Goal: Transaction & Acquisition: Purchase product/service

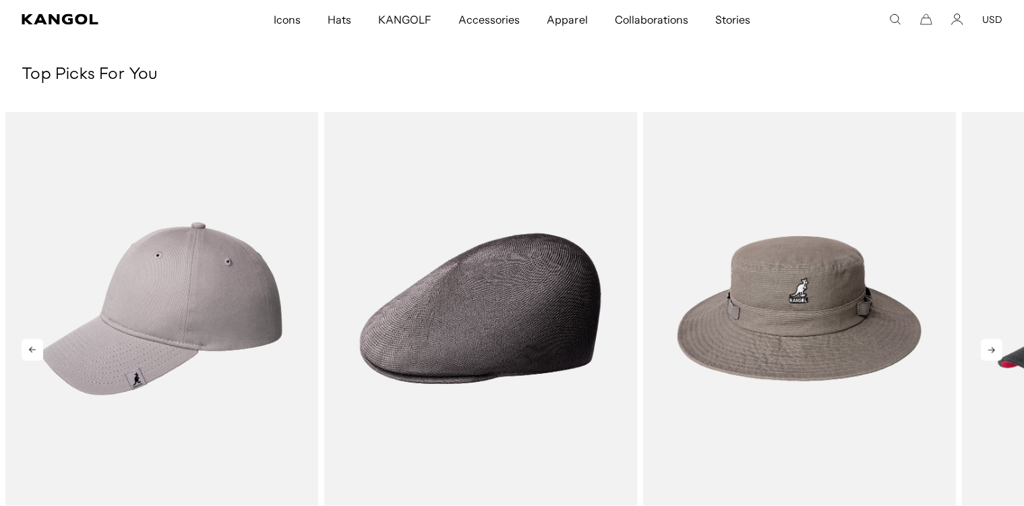
click at [989, 351] on icon at bounding box center [992, 350] width 22 height 22
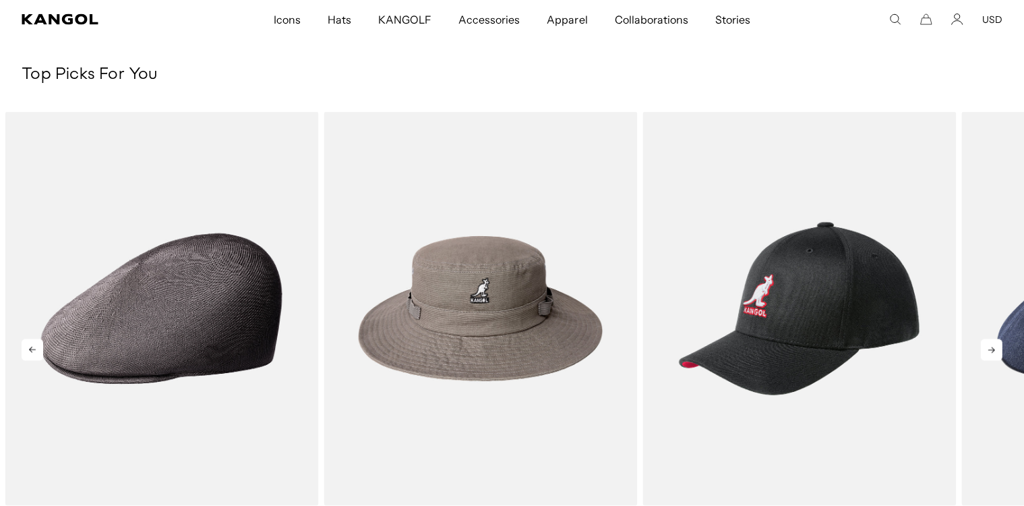
click at [988, 349] on icon at bounding box center [992, 350] width 22 height 22
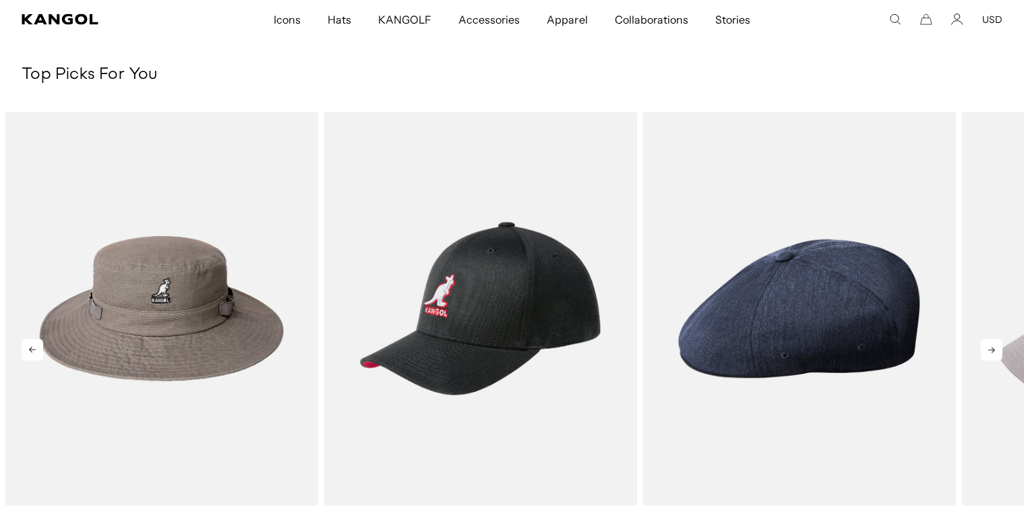
scroll to position [0, 278]
click at [988, 349] on icon at bounding box center [992, 350] width 22 height 22
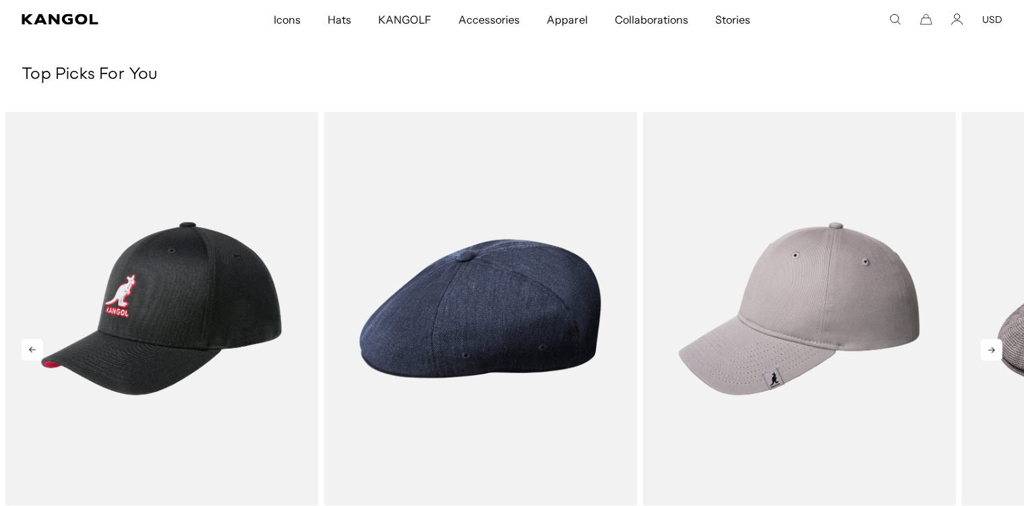
click at [988, 348] on icon at bounding box center [992, 350] width 22 height 22
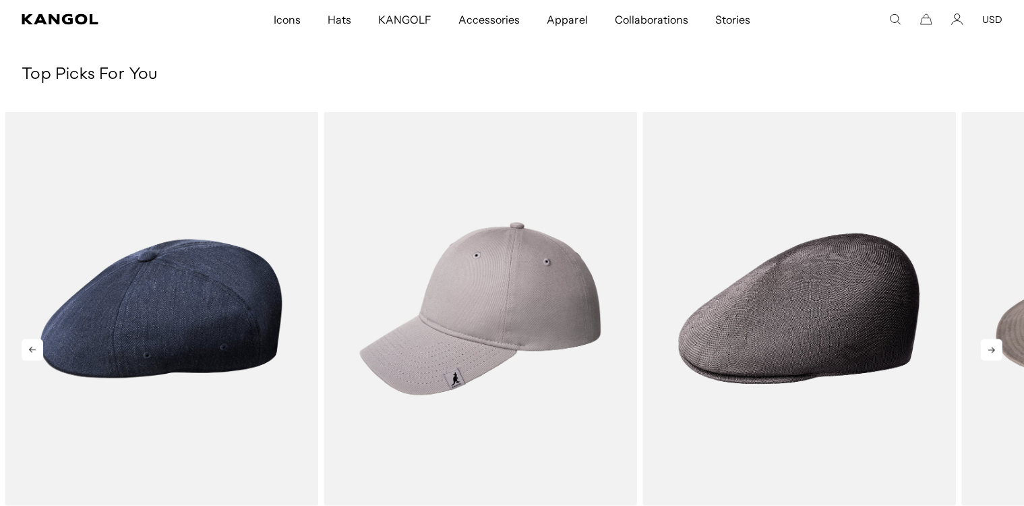
click at [988, 348] on icon at bounding box center [992, 350] width 22 height 22
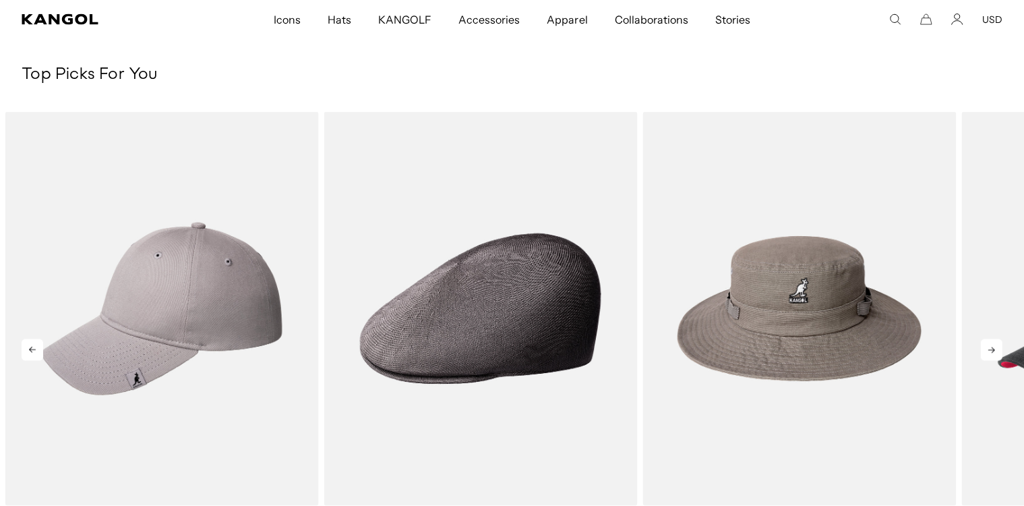
scroll to position [0, 0]
click at [987, 347] on icon at bounding box center [992, 350] width 22 height 22
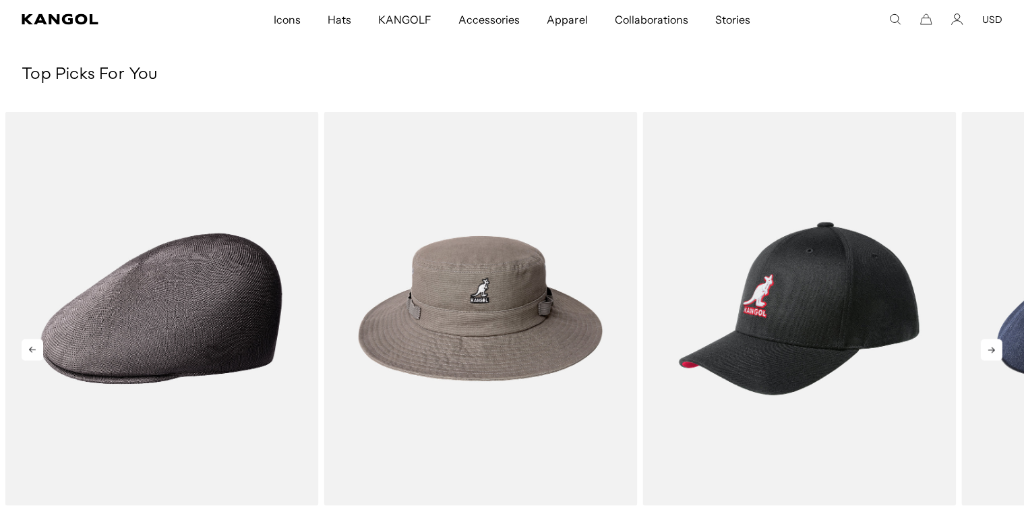
click at [986, 345] on icon at bounding box center [992, 350] width 22 height 22
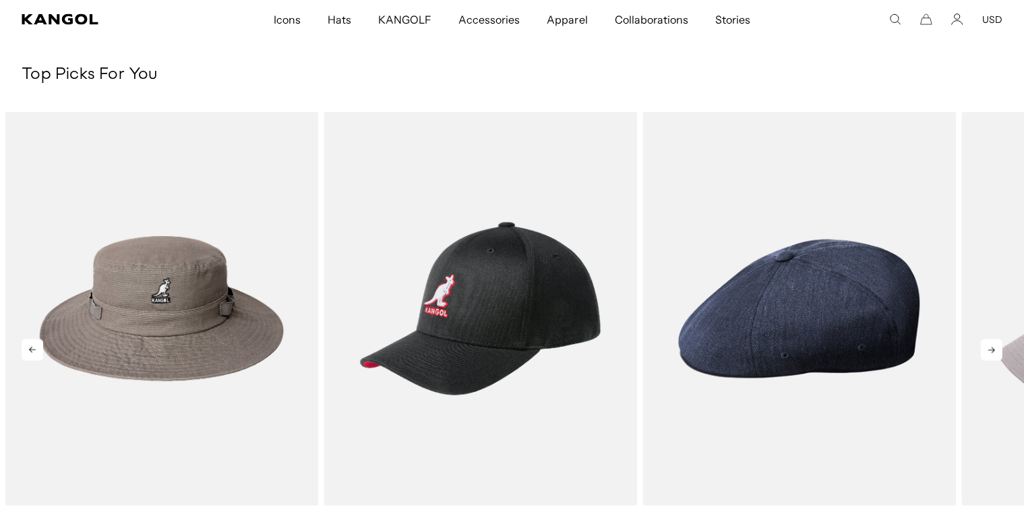
click at [986, 342] on icon at bounding box center [992, 350] width 22 height 22
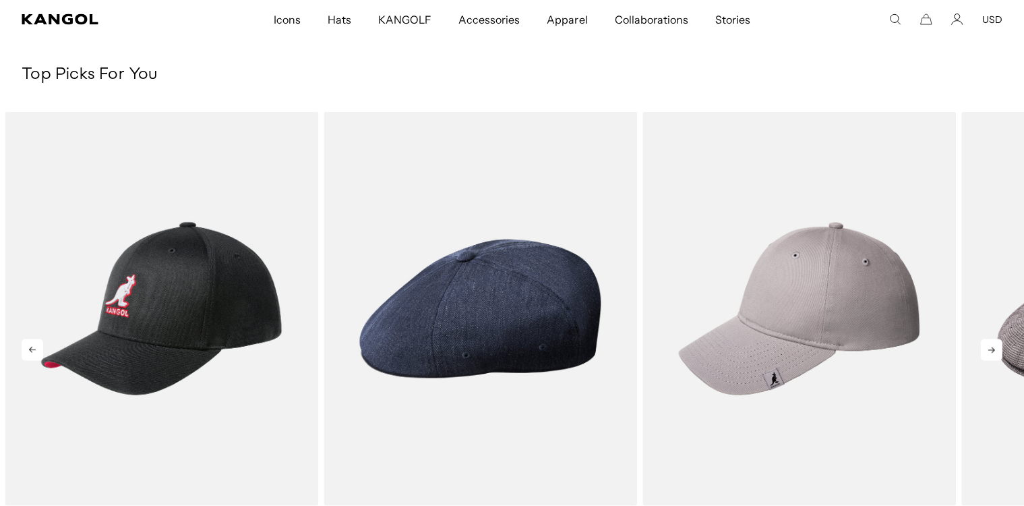
scroll to position [0, 278]
click at [990, 355] on icon at bounding box center [992, 350] width 22 height 22
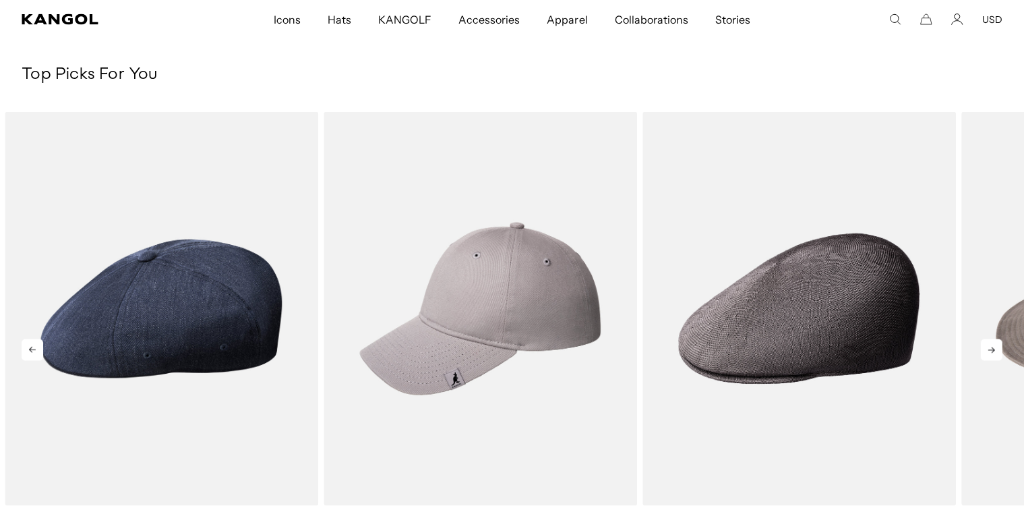
click at [990, 353] on icon at bounding box center [992, 350] width 22 height 22
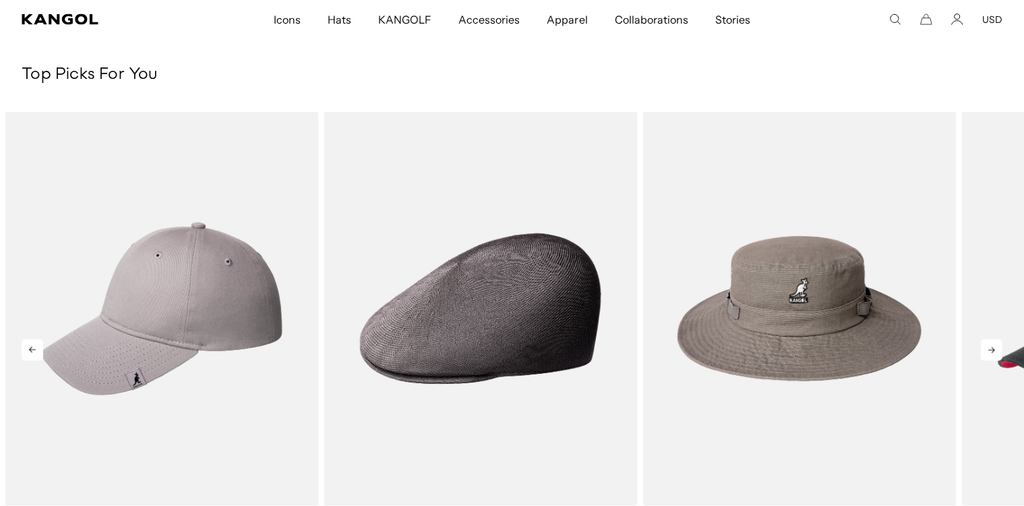
scroll to position [0, 0]
click at [989, 351] on icon at bounding box center [992, 350] width 22 height 22
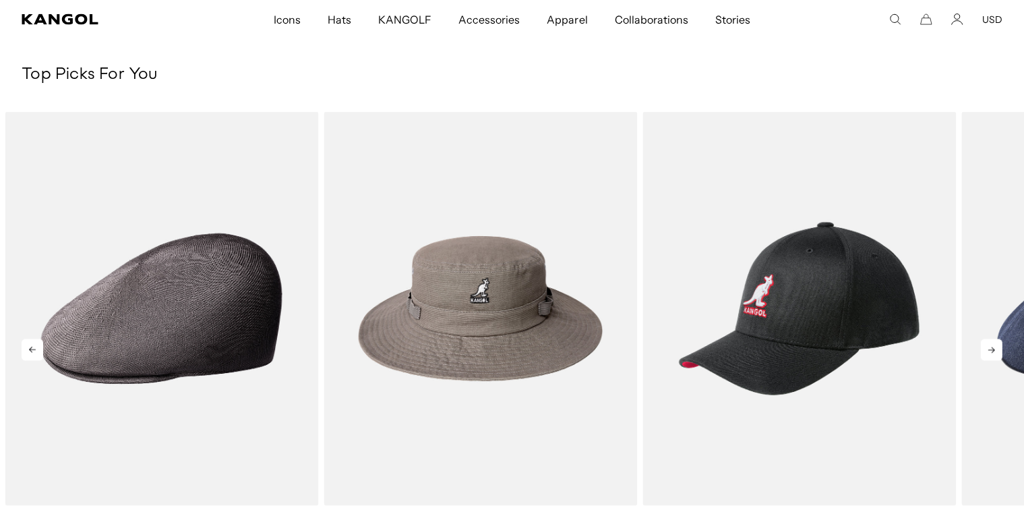
click at [988, 345] on icon at bounding box center [992, 350] width 22 height 22
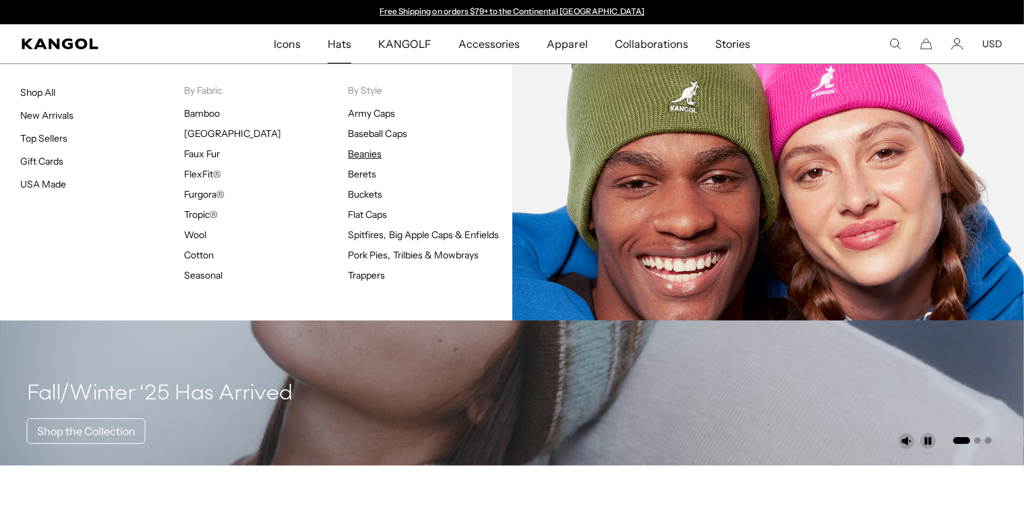
click at [358, 155] on link "Beanies" at bounding box center [365, 154] width 34 height 12
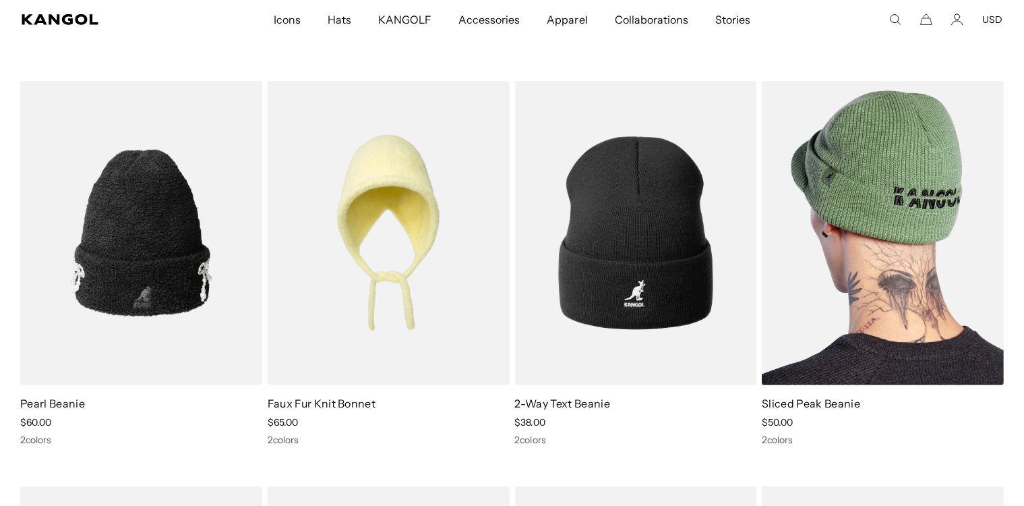
scroll to position [0, 278]
click at [936, 185] on img at bounding box center [883, 232] width 242 height 303
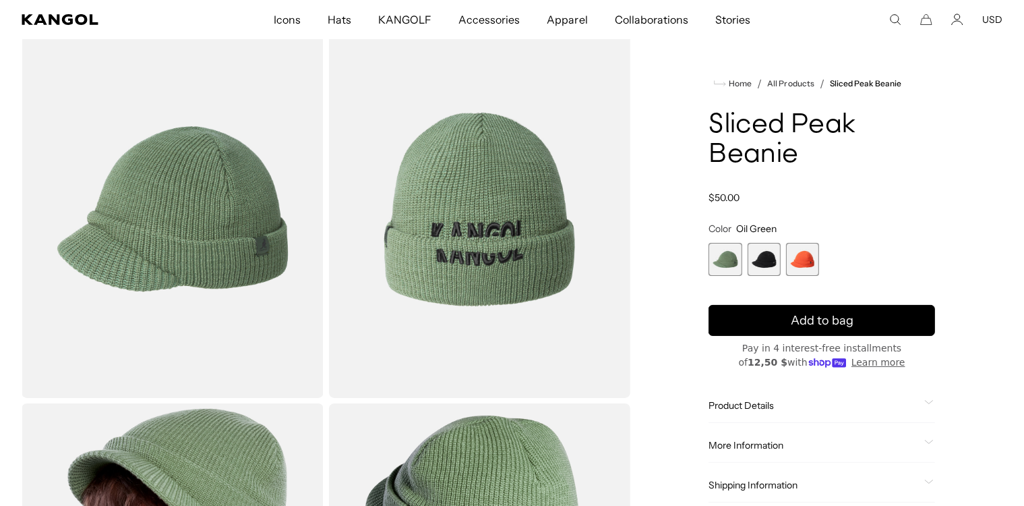
scroll to position [0, 278]
click at [764, 254] on span "2 of 3" at bounding box center [764, 259] width 33 height 33
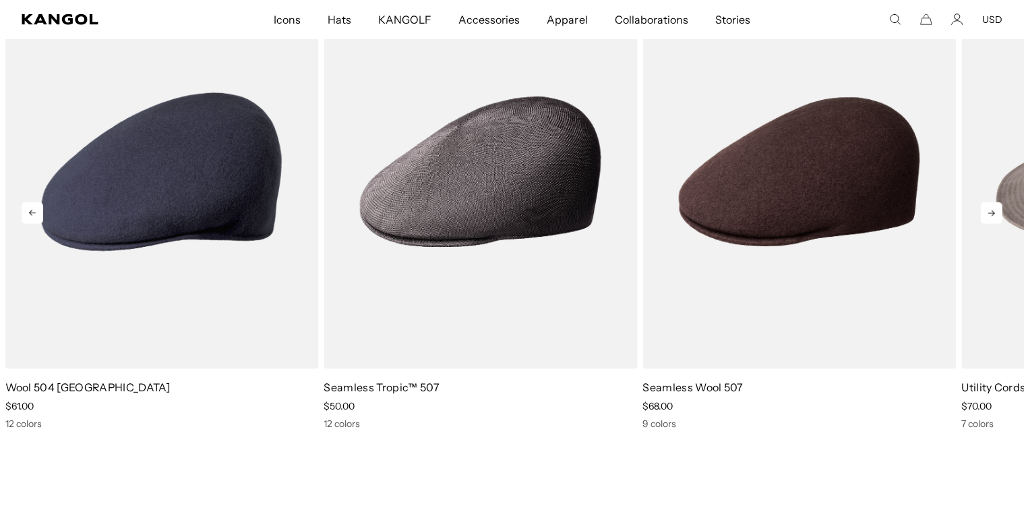
scroll to position [0, 278]
click at [989, 220] on icon at bounding box center [992, 213] width 22 height 22
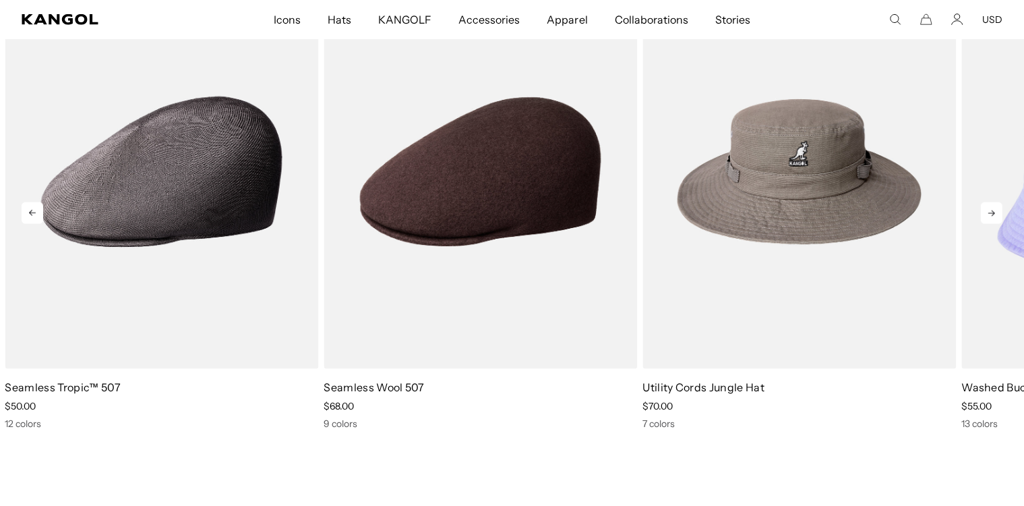
click at [989, 220] on icon at bounding box center [992, 213] width 22 height 22
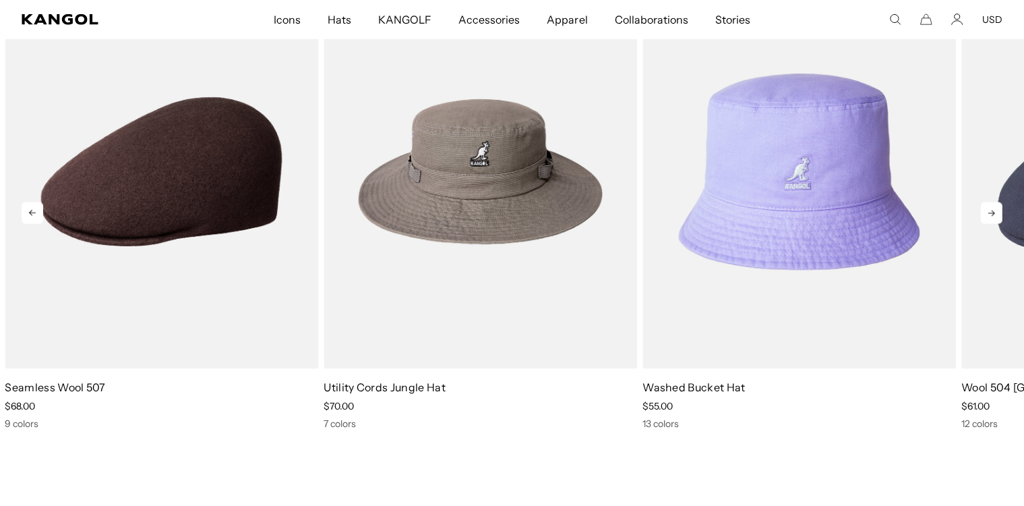
click at [990, 219] on icon at bounding box center [992, 213] width 22 height 22
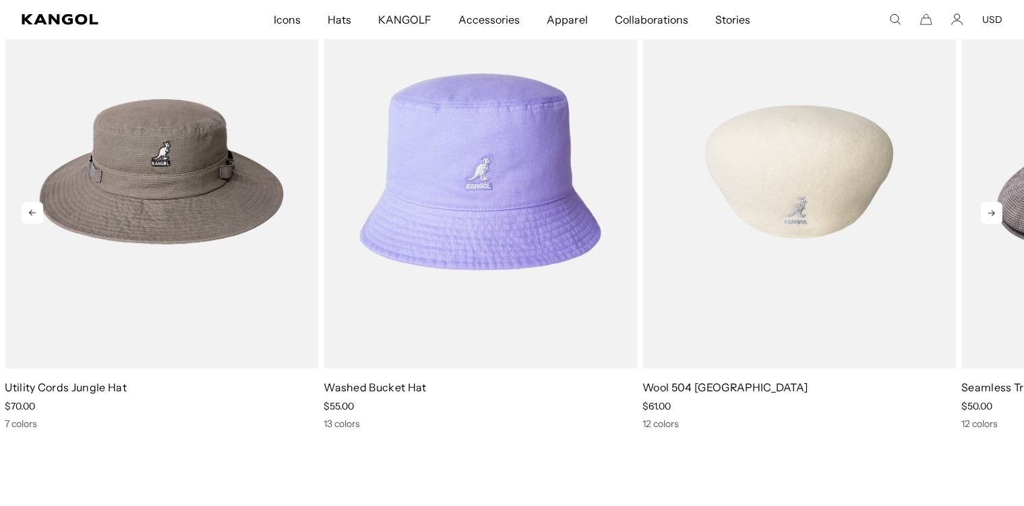
click at [800, 218] on img "1 of 5" at bounding box center [798, 172] width 313 height 394
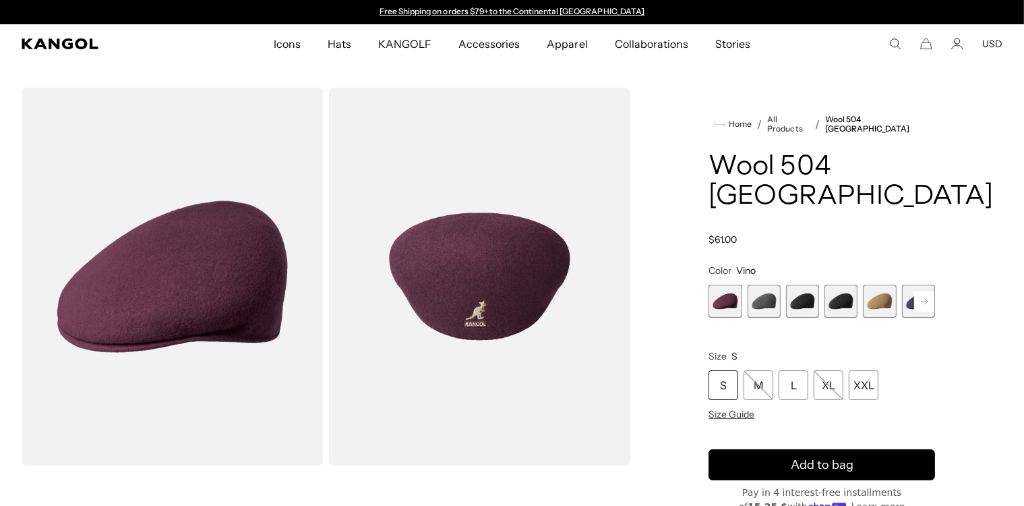
click at [837, 284] on span "4 of 12" at bounding box center [840, 300] width 33 height 33
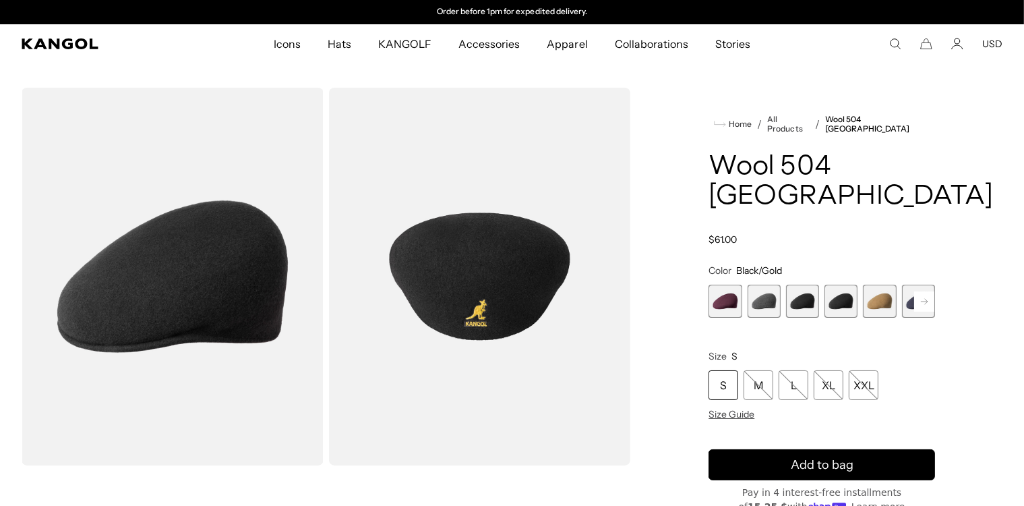
click at [905, 284] on span "6 of 12" at bounding box center [918, 300] width 33 height 33
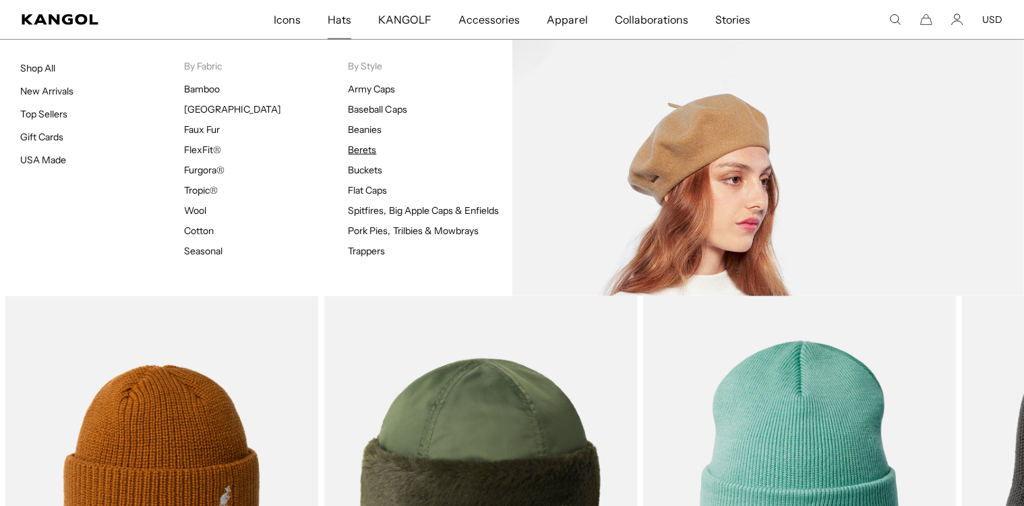
click at [364, 146] on link "Berets" at bounding box center [362, 150] width 28 height 12
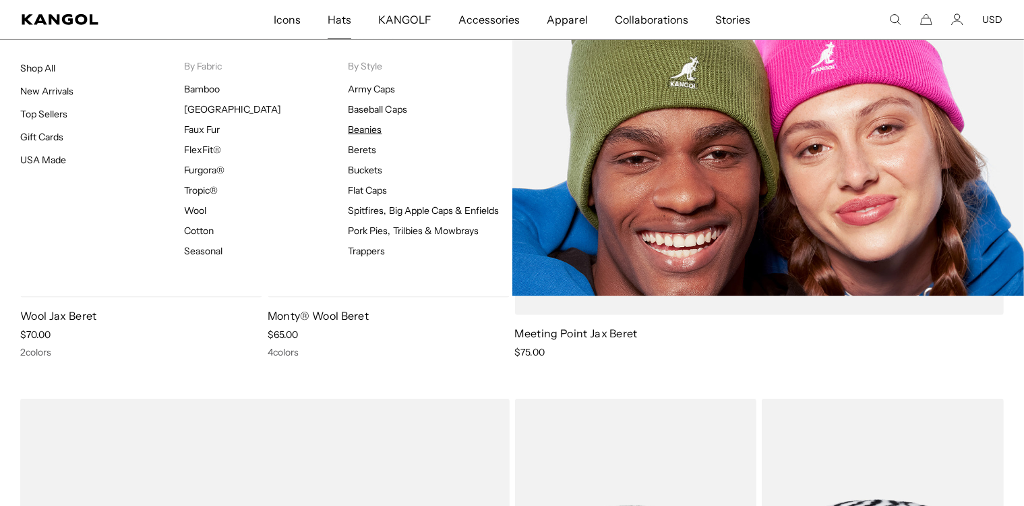
click at [360, 125] on link "Beanies" at bounding box center [365, 129] width 34 height 12
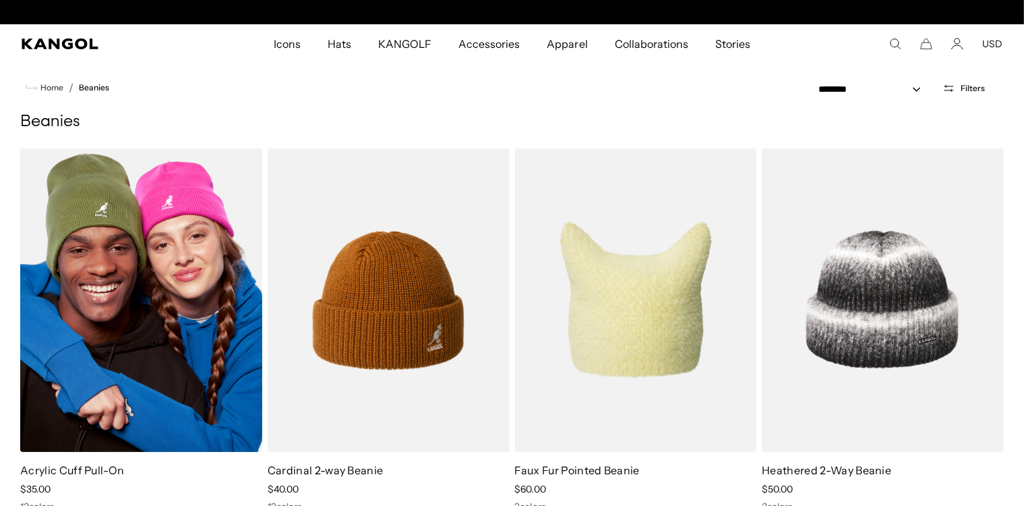
scroll to position [0, 278]
click at [136, 284] on img at bounding box center [141, 299] width 242 height 303
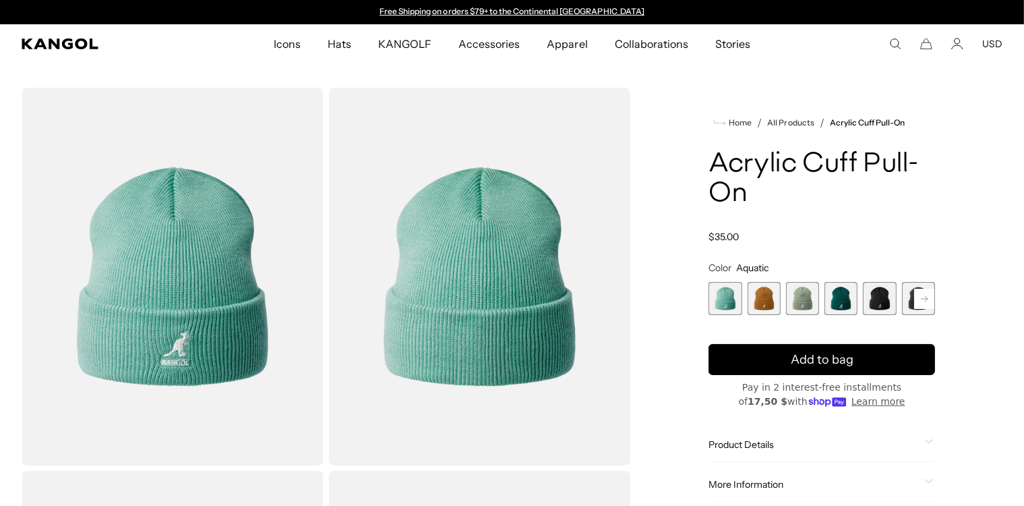
click at [885, 294] on span "5 of 13" at bounding box center [879, 298] width 33 height 33
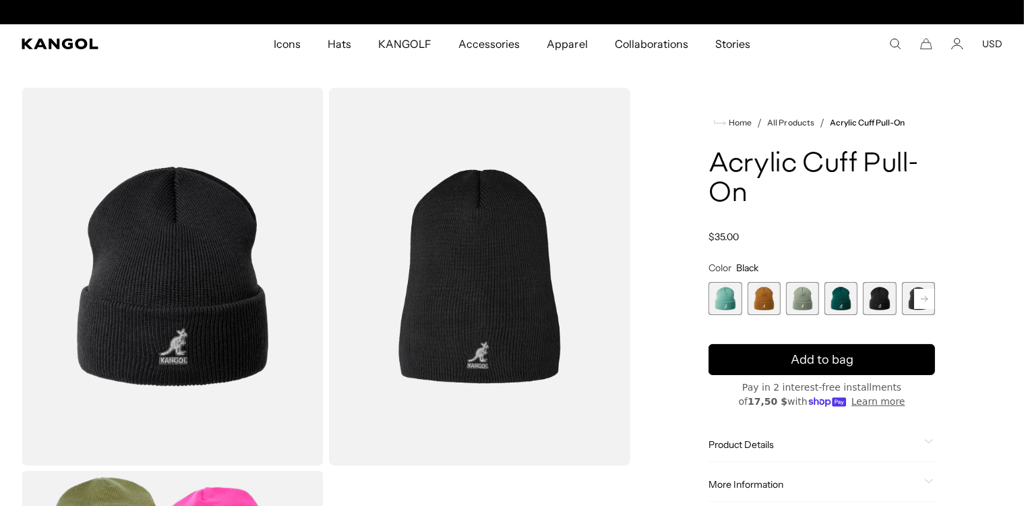
scroll to position [0, 278]
click at [849, 297] on span "4 of 13" at bounding box center [840, 298] width 33 height 33
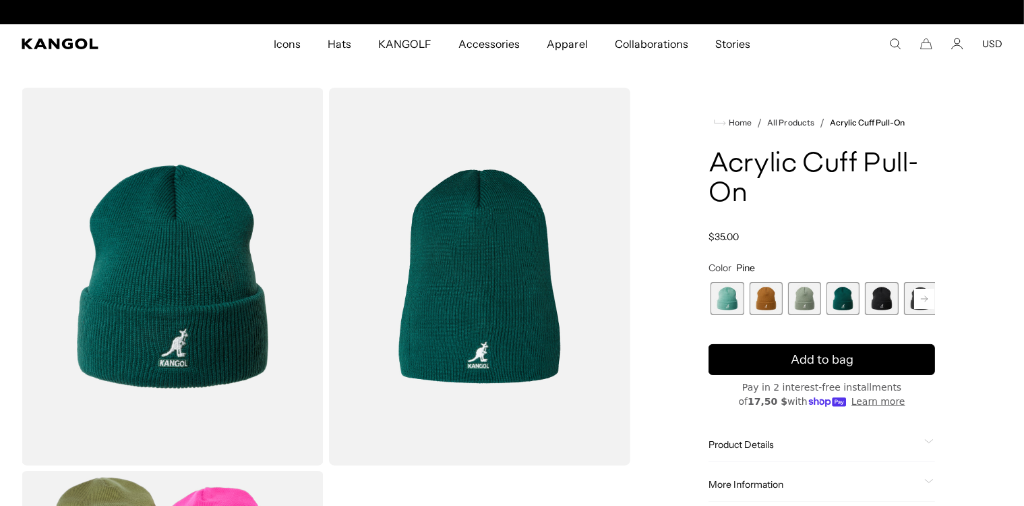
click at [907, 295] on span "6 of 13" at bounding box center [920, 298] width 33 height 33
click at [907, 295] on span "6 of 13" at bounding box center [918, 298] width 33 height 33
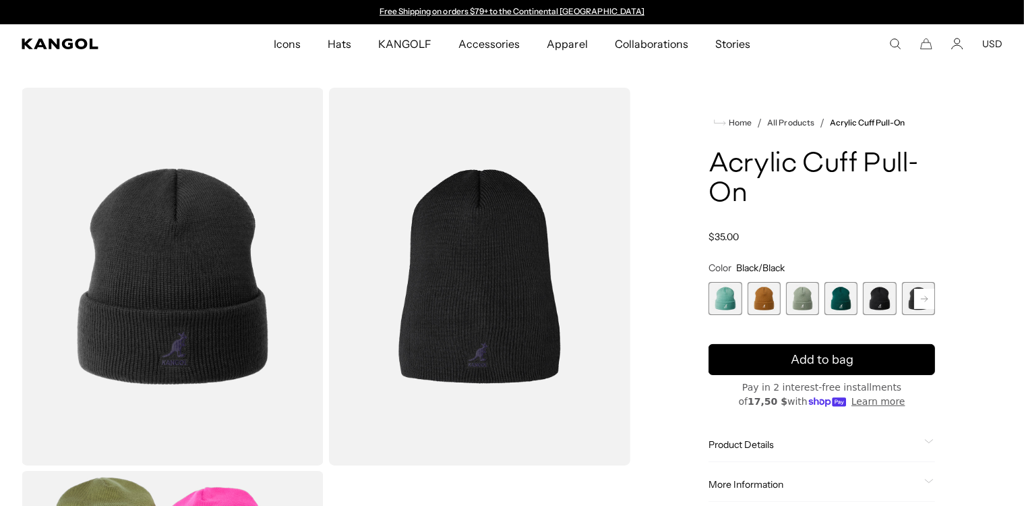
click at [909, 297] on span "6 of 13" at bounding box center [918, 298] width 33 height 33
click at [907, 301] on span "6 of 13" at bounding box center [918, 298] width 33 height 33
click at [925, 297] on rect at bounding box center [924, 299] width 20 height 20
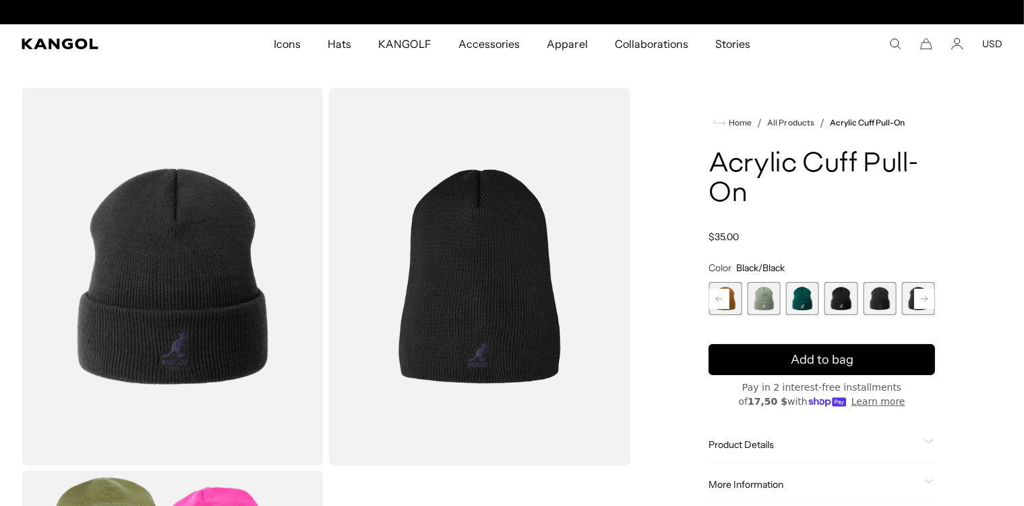
scroll to position [0, 0]
click at [922, 298] on icon at bounding box center [924, 297] width 7 height 5
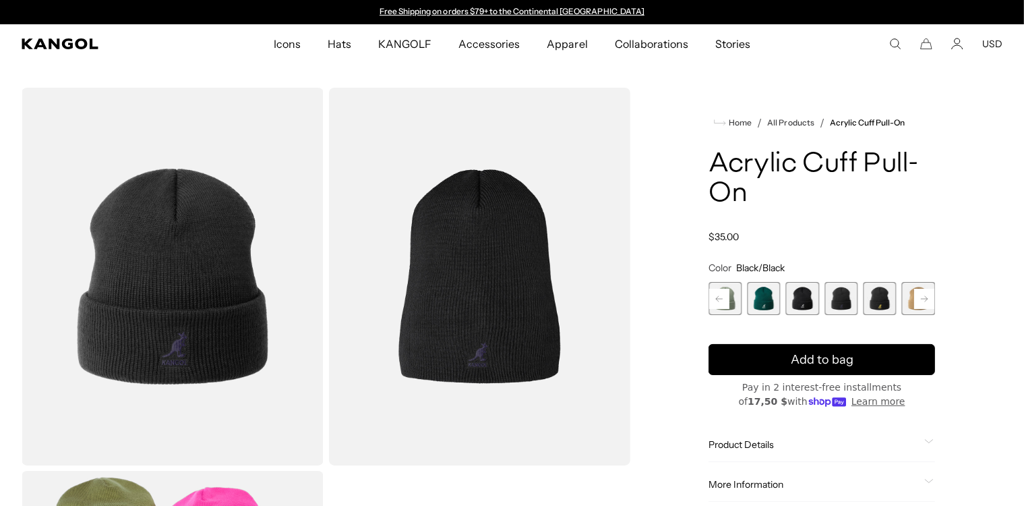
click at [885, 298] on span "7 of 13" at bounding box center [879, 298] width 33 height 33
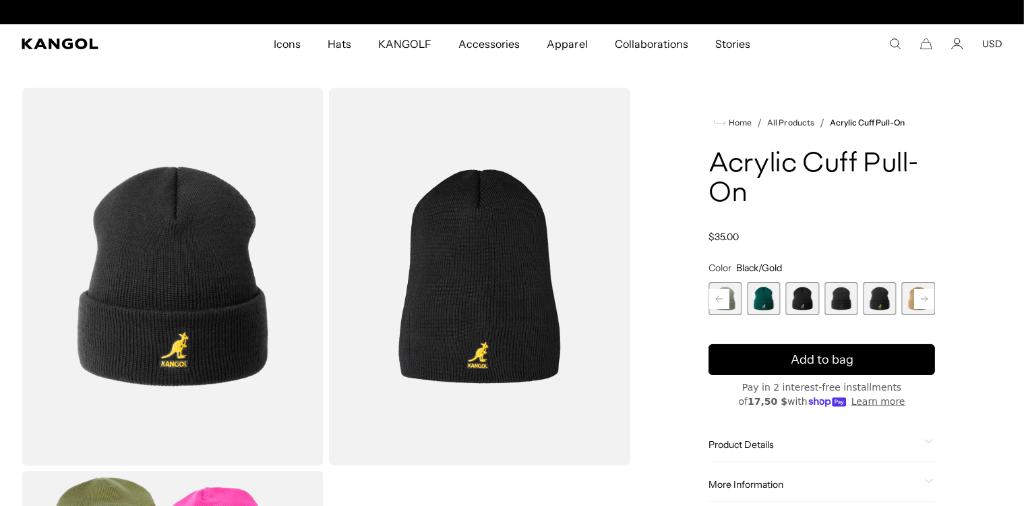
scroll to position [0, 278]
click at [930, 297] on rect at bounding box center [924, 299] width 20 height 20
click at [928, 297] on rect at bounding box center [924, 299] width 20 height 20
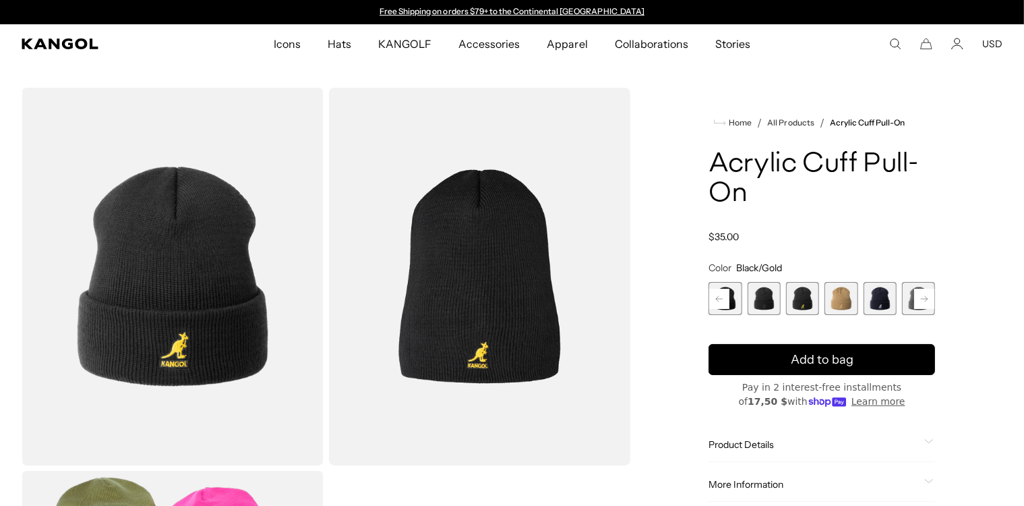
click at [877, 305] on span "9 of 13" at bounding box center [879, 298] width 33 height 33
click at [871, 296] on span "9 of 13" at bounding box center [879, 298] width 33 height 33
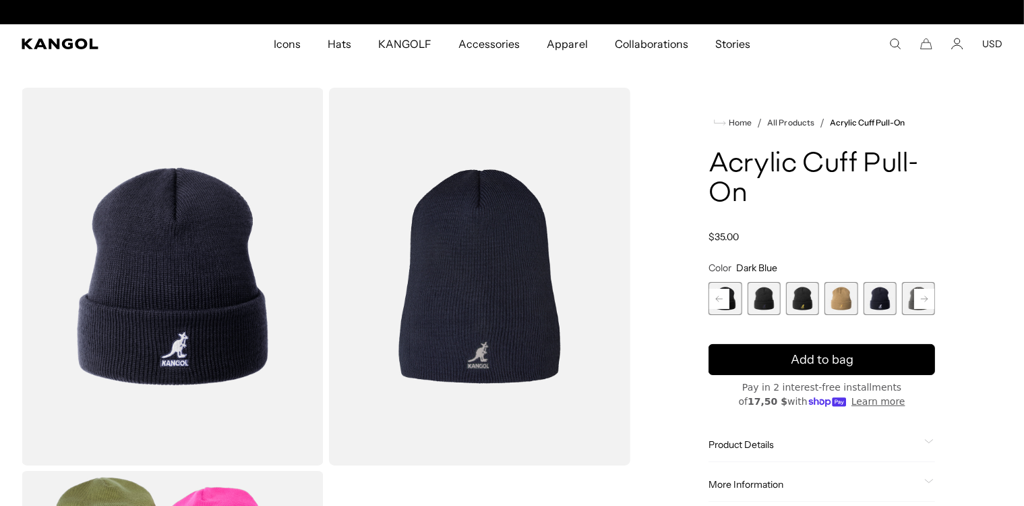
scroll to position [0, 278]
click at [836, 295] on span "8 of 13" at bounding box center [840, 298] width 33 height 33
click at [879, 299] on span "9 of 13" at bounding box center [880, 298] width 33 height 33
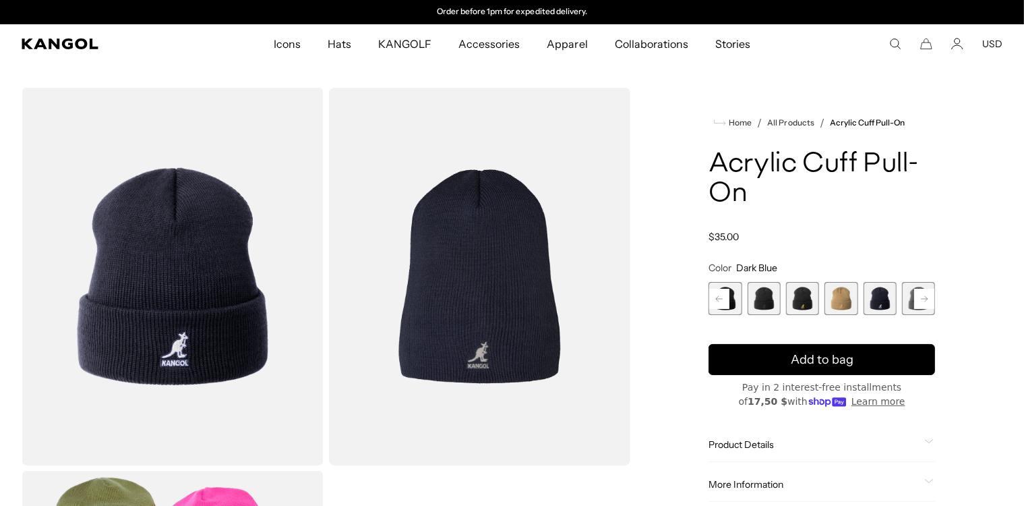
click at [925, 303] on rect at bounding box center [924, 299] width 20 height 20
click at [883, 302] on span "10 of 13" at bounding box center [879, 298] width 33 height 33
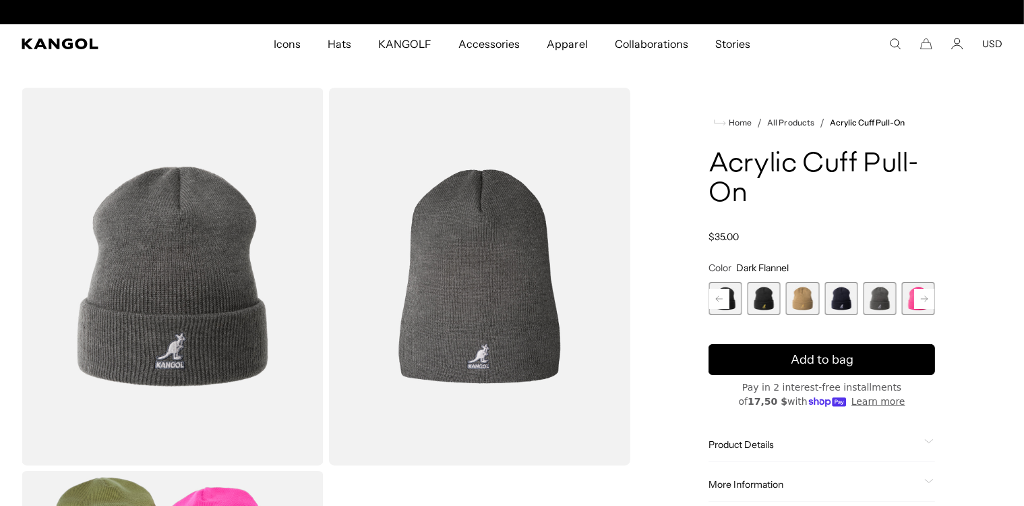
scroll to position [0, 278]
click at [840, 299] on span "9 of 13" at bounding box center [840, 298] width 33 height 33
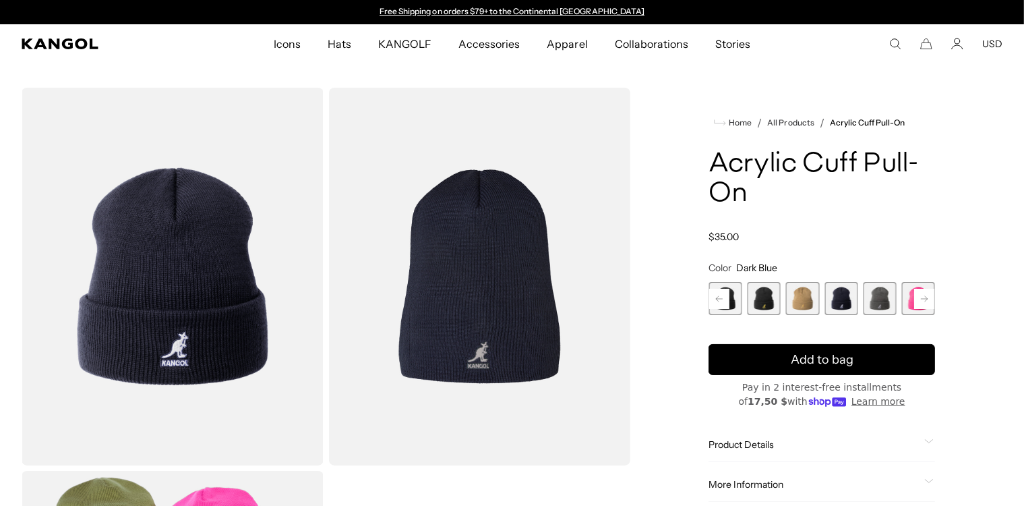
click at [878, 305] on span "10 of 13" at bounding box center [879, 298] width 33 height 33
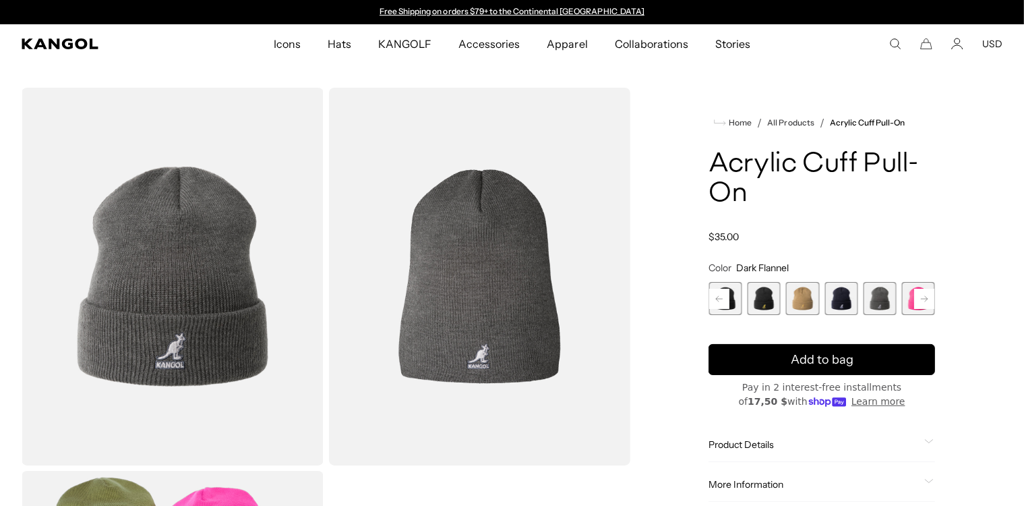
click at [922, 301] on rect at bounding box center [924, 299] width 20 height 20
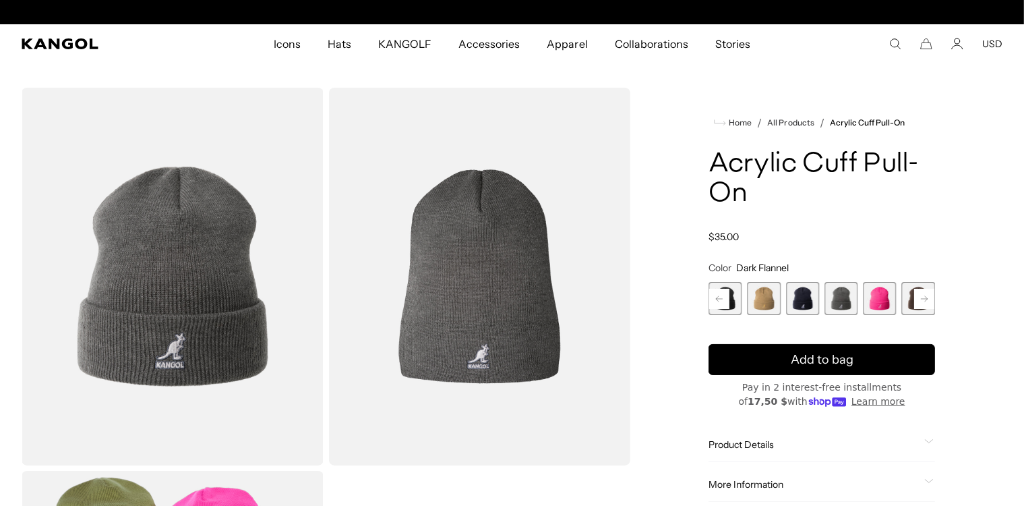
click at [923, 301] on rect at bounding box center [924, 299] width 20 height 20
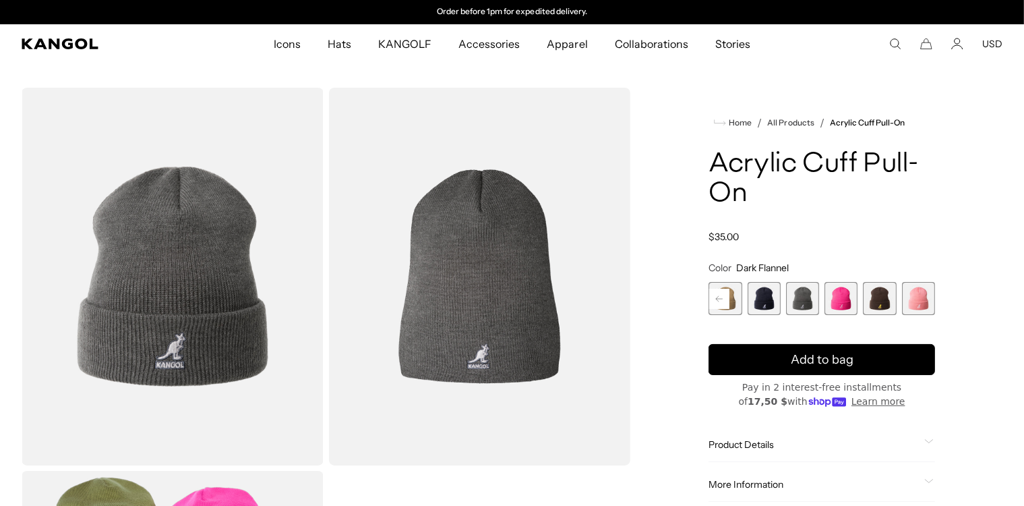
click at [884, 304] on span "12 of 13" at bounding box center [879, 298] width 33 height 33
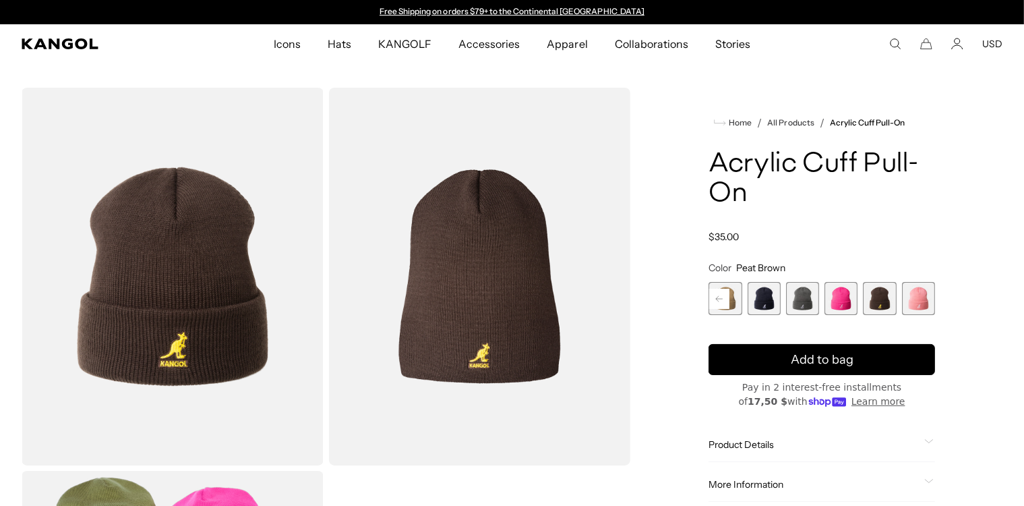
click at [930, 291] on span "13 of 13" at bounding box center [918, 298] width 33 height 33
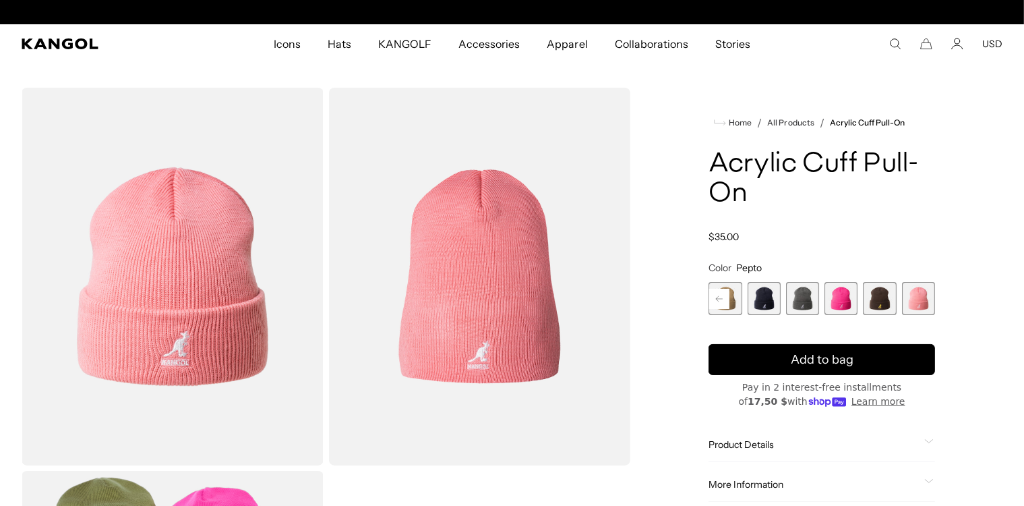
click at [922, 293] on span "13 of 13" at bounding box center [918, 298] width 33 height 33
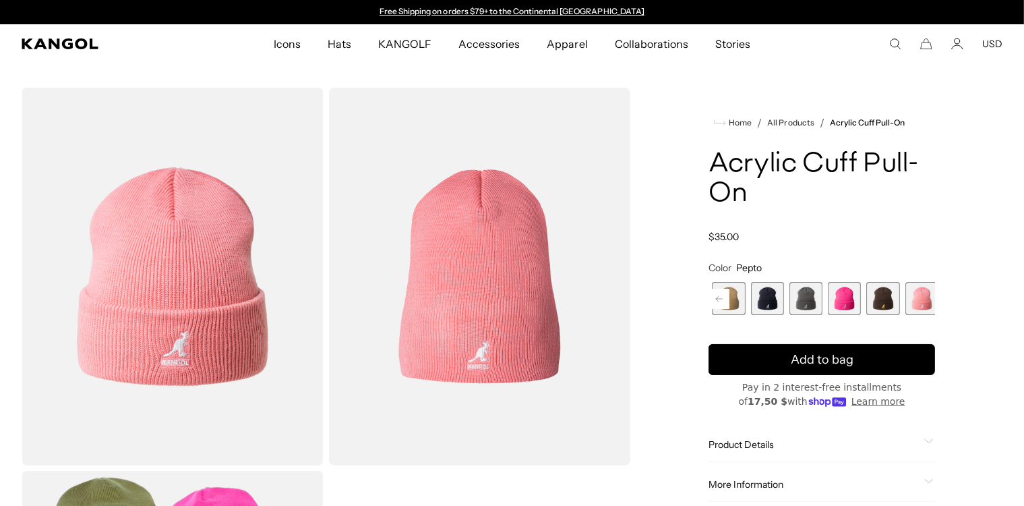
click at [808, 297] on span "10 of 13" at bounding box center [805, 298] width 33 height 33
click at [809, 297] on span "10 of 13" at bounding box center [802, 298] width 33 height 33
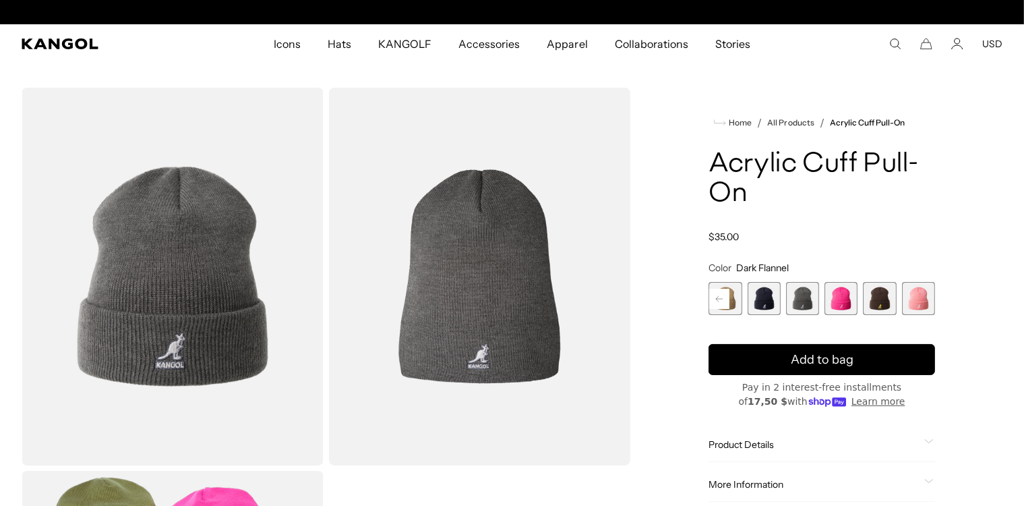
scroll to position [0, 278]
click at [771, 305] on span "9 of 13" at bounding box center [764, 298] width 33 height 33
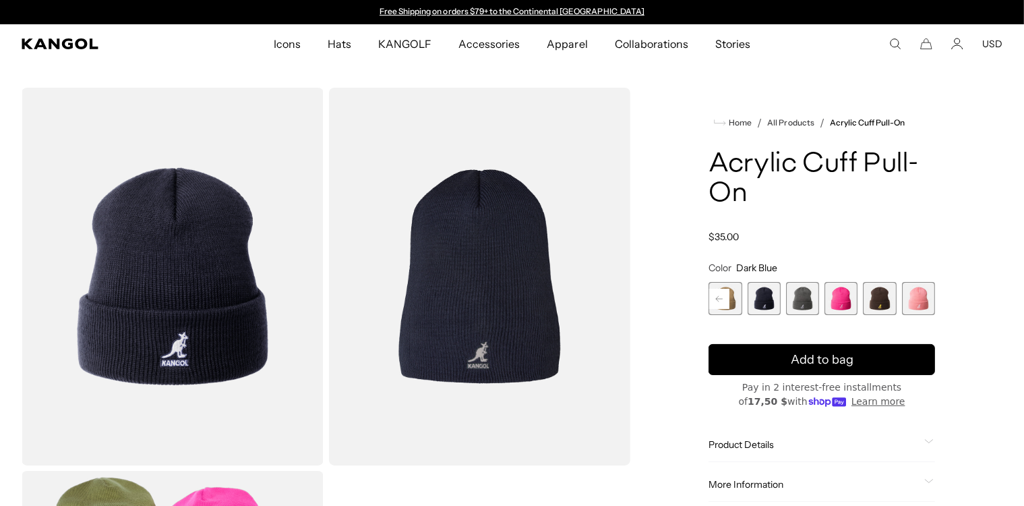
click at [715, 291] on rect at bounding box center [719, 299] width 20 height 20
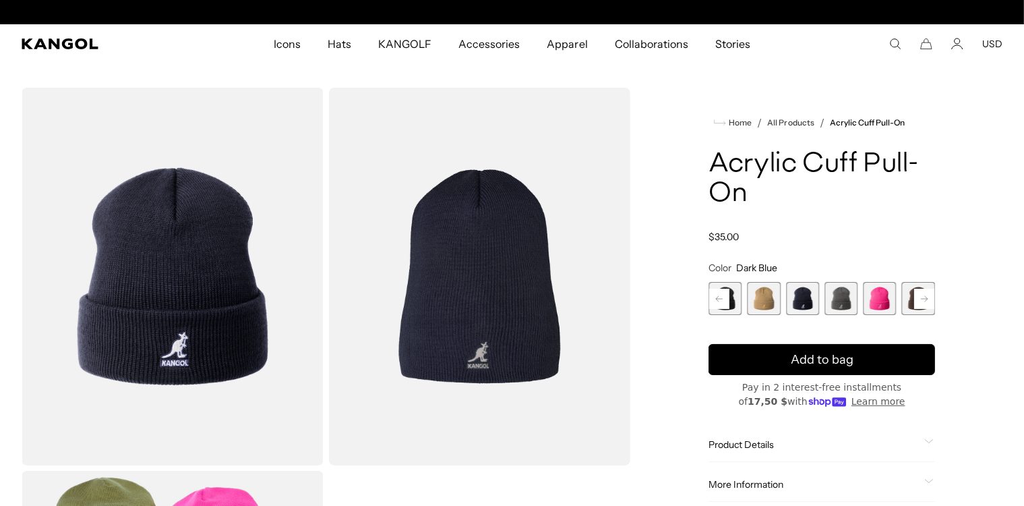
scroll to position [0, 278]
click at [766, 292] on span "8 of 13" at bounding box center [764, 298] width 33 height 33
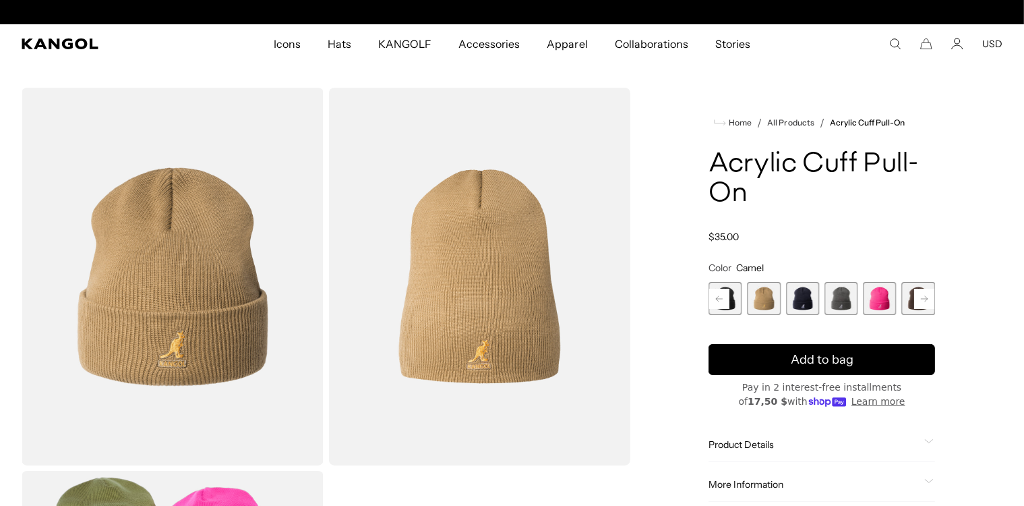
click at [731, 299] on span "7 of 13" at bounding box center [725, 298] width 33 height 33
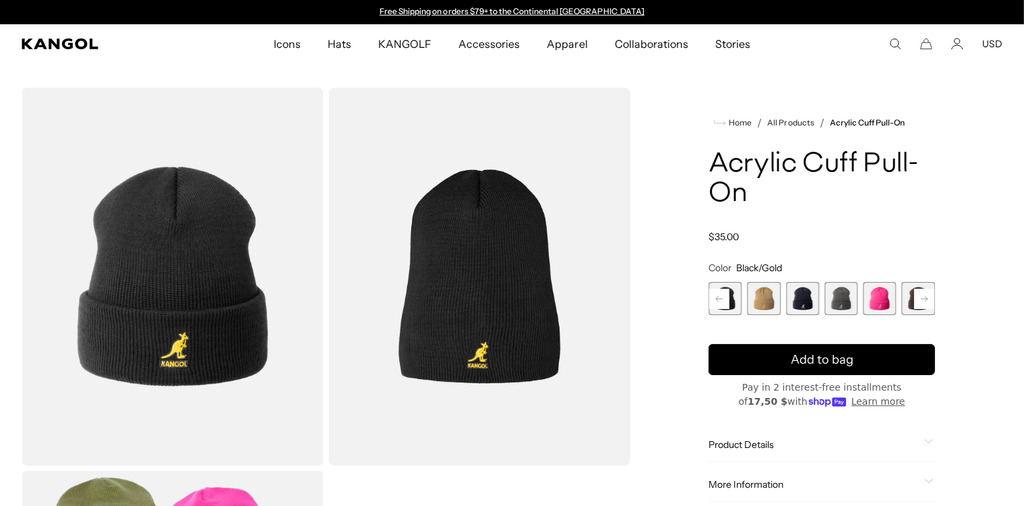
click at [722, 297] on rect at bounding box center [719, 299] width 20 height 20
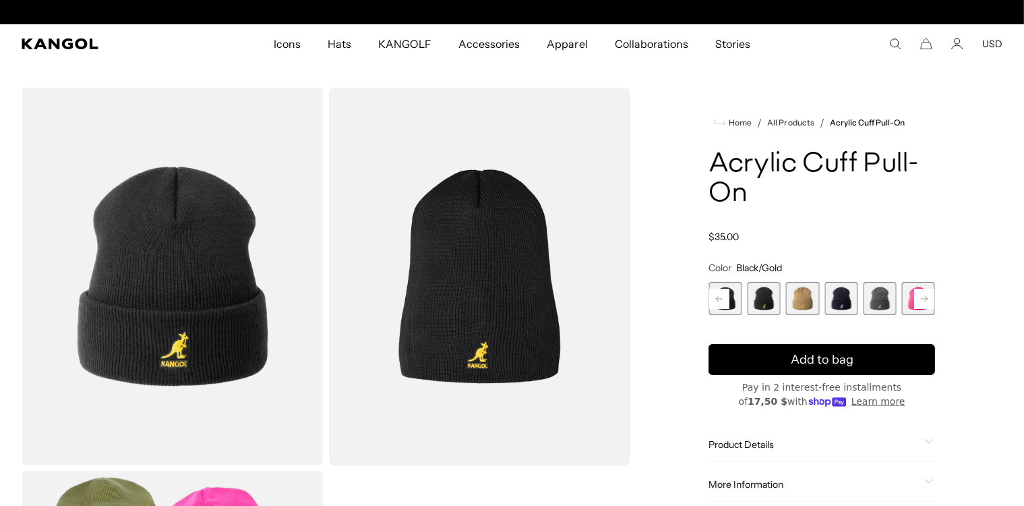
click at [723, 297] on rect at bounding box center [719, 299] width 20 height 20
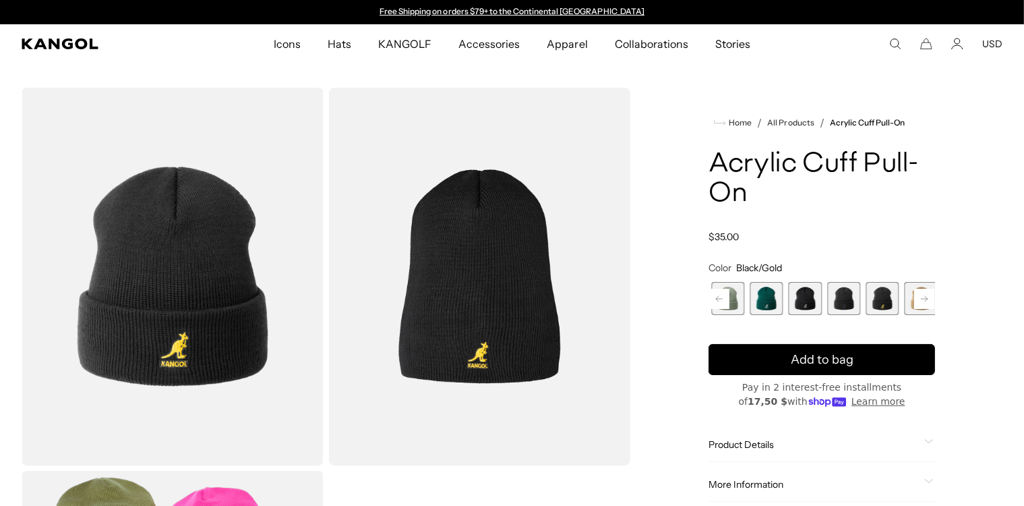
click at [769, 295] on span "4 of 13" at bounding box center [766, 298] width 33 height 33
click at [769, 305] on span "4 of 13" at bounding box center [764, 298] width 33 height 33
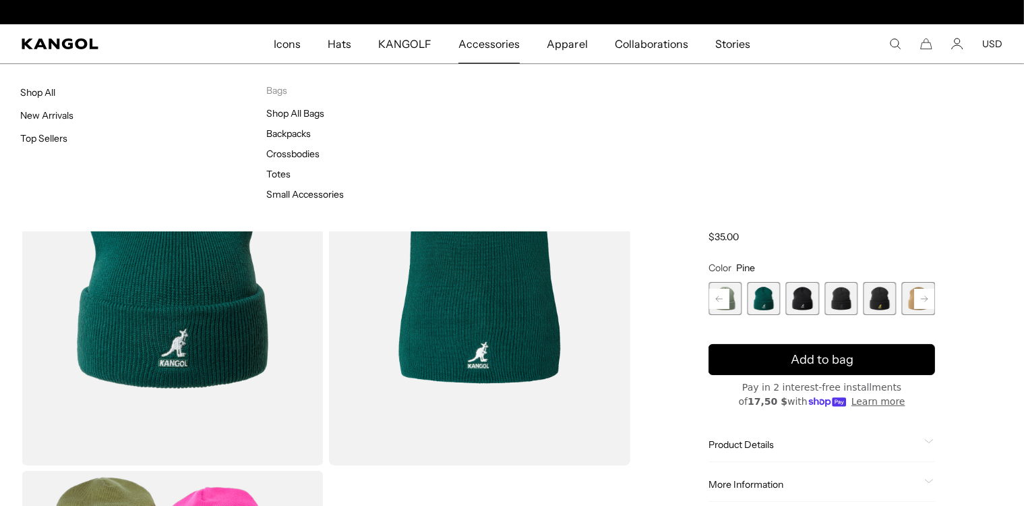
click at [504, 44] on span "Accessories" at bounding box center [488, 43] width 61 height 39
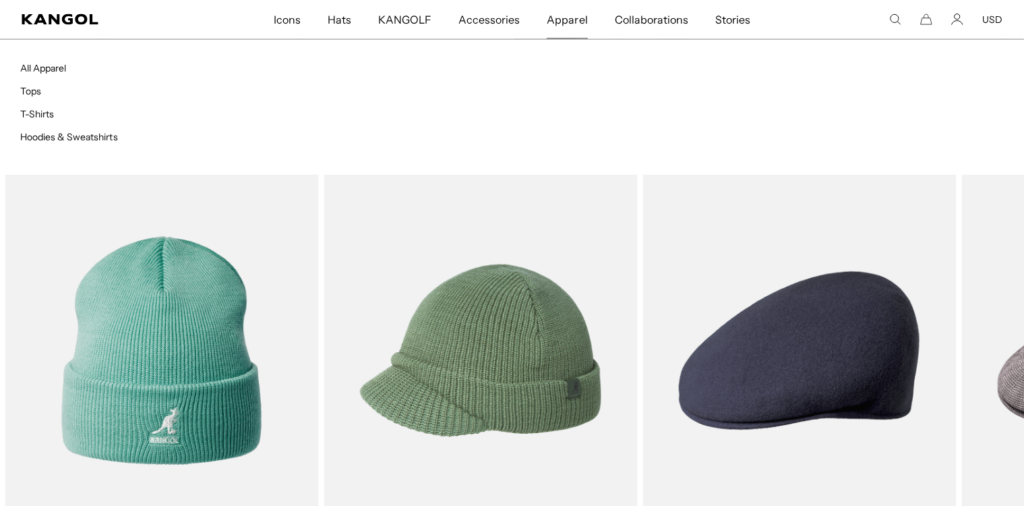
scroll to position [0, 278]
click at [568, 23] on span "Apparel" at bounding box center [567, 19] width 40 height 39
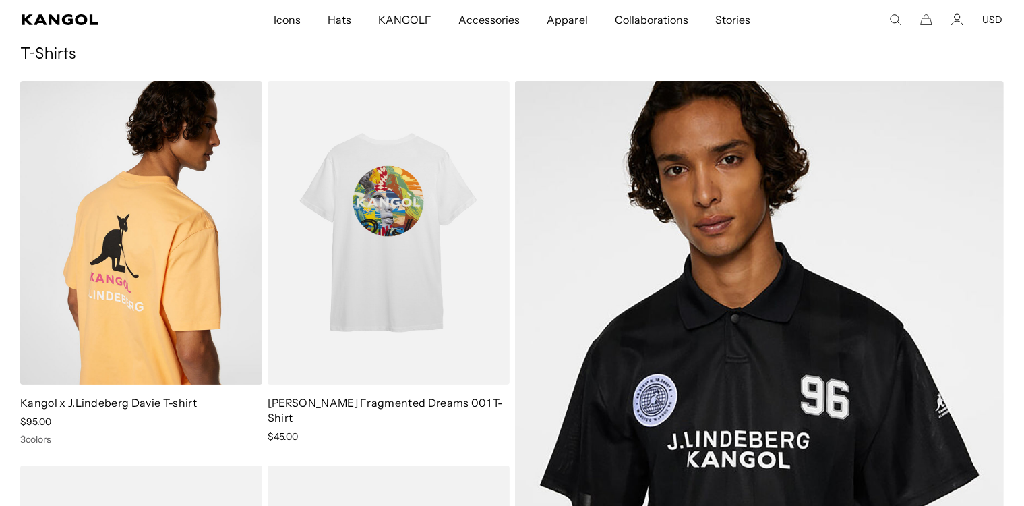
scroll to position [0, 278]
drag, startPoint x: 142, startPoint y: 234, endPoint x: 154, endPoint y: 223, distance: 16.7
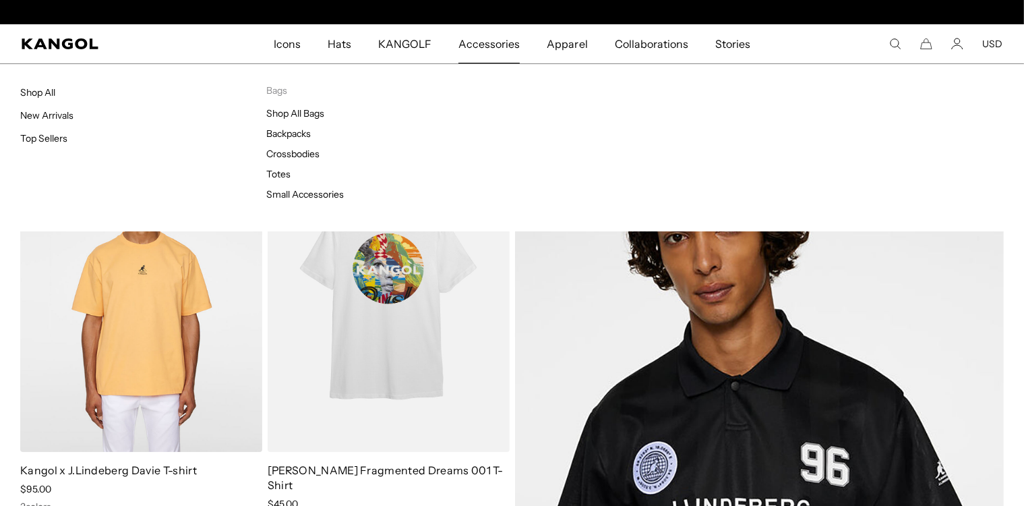
scroll to position [0, 0]
click at [468, 43] on span "Accessories" at bounding box center [488, 43] width 61 height 39
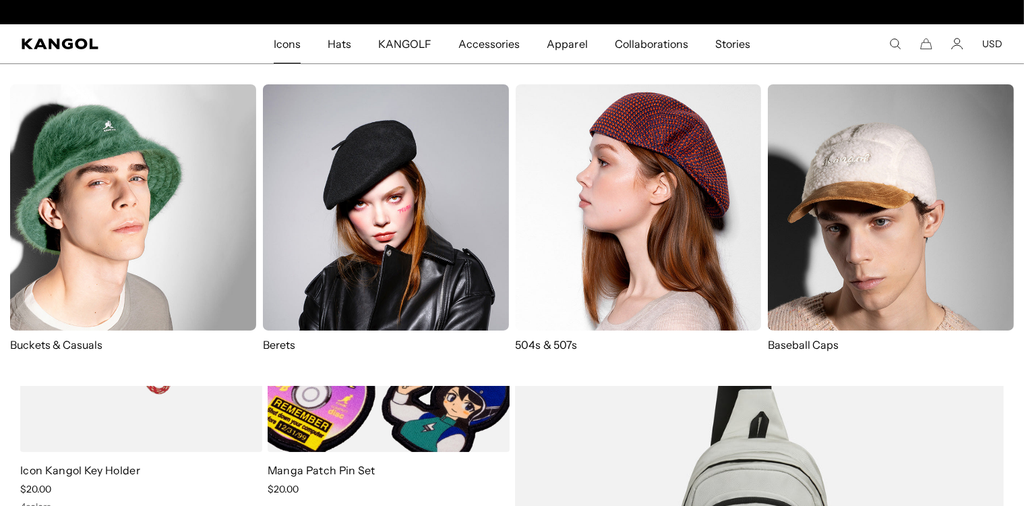
scroll to position [0, 278]
click at [283, 42] on span "Icons" at bounding box center [287, 43] width 27 height 39
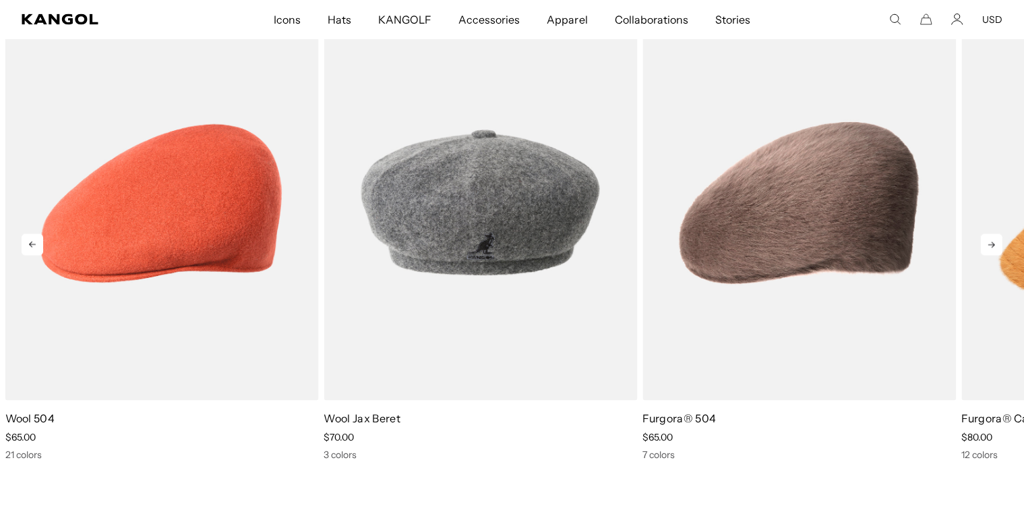
click at [986, 242] on icon at bounding box center [992, 245] width 22 height 22
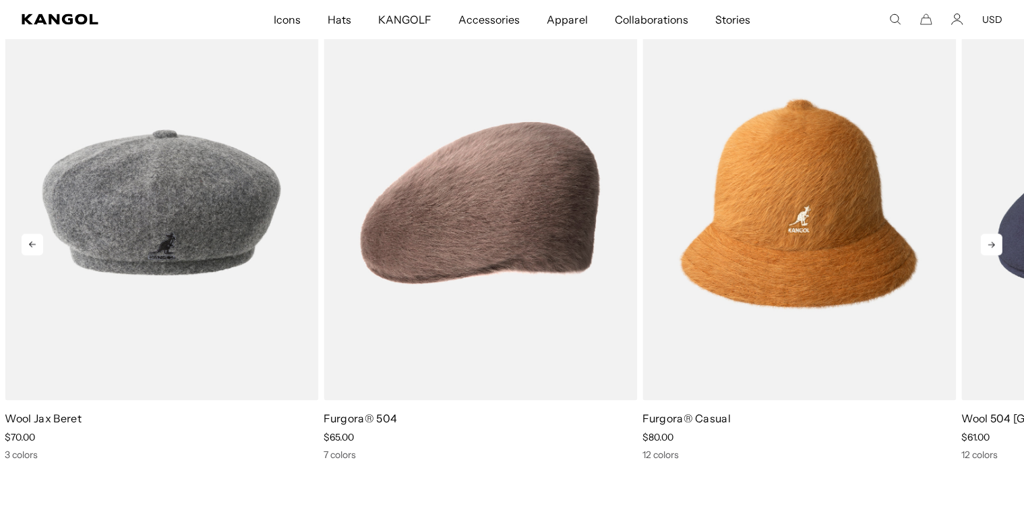
click at [986, 242] on icon at bounding box center [992, 245] width 22 height 22
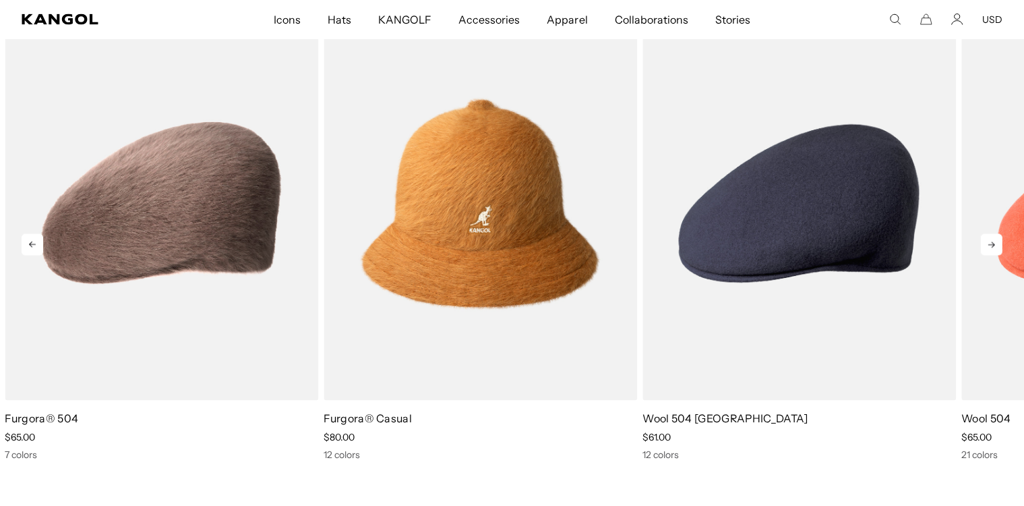
scroll to position [0, 278]
click at [986, 242] on icon at bounding box center [992, 245] width 22 height 22
